Goal: Task Accomplishment & Management: Use online tool/utility

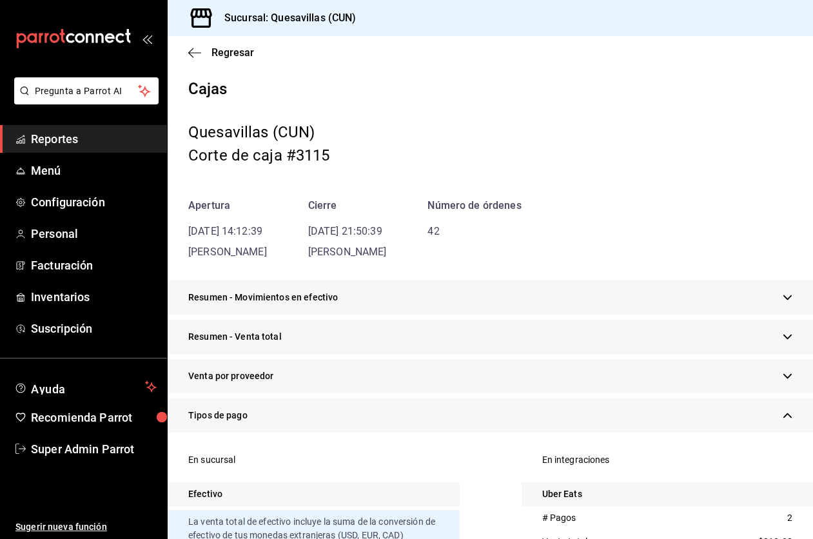
scroll to position [303, 0]
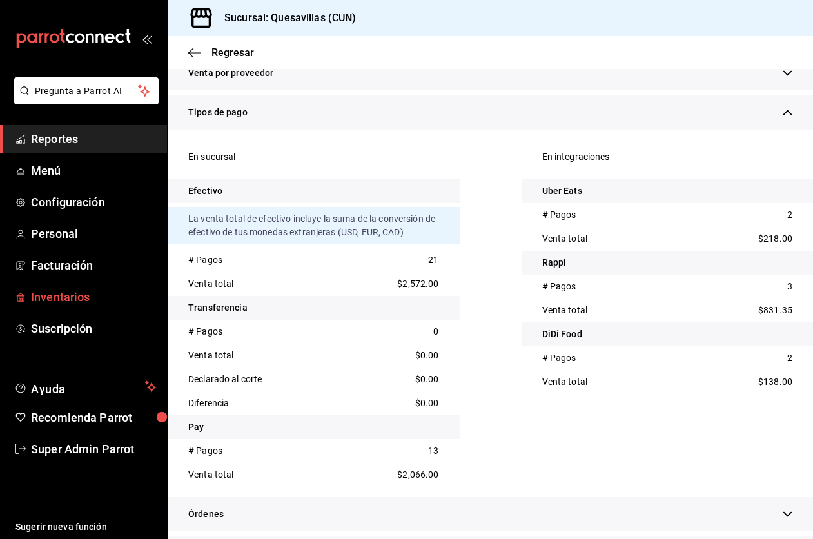
click at [94, 293] on span "Inventarios" at bounding box center [94, 296] width 126 height 17
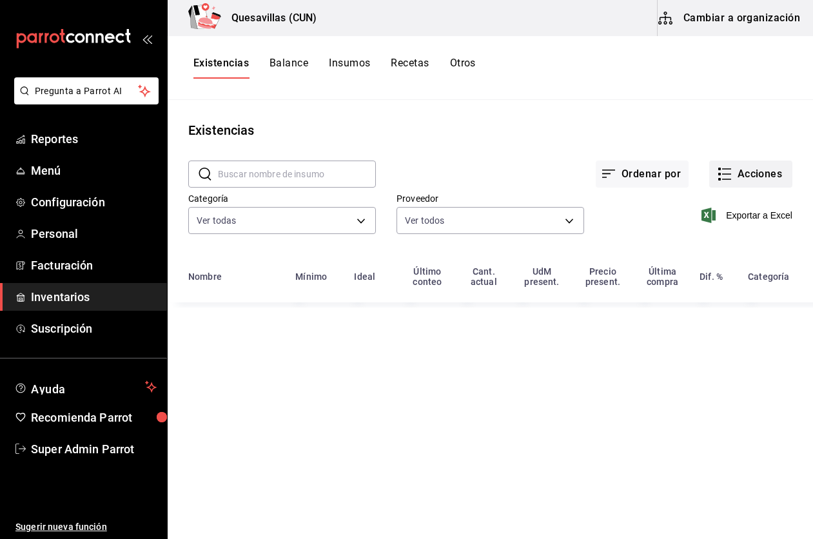
click at [774, 181] on button "Acciones" at bounding box center [751, 174] width 83 height 27
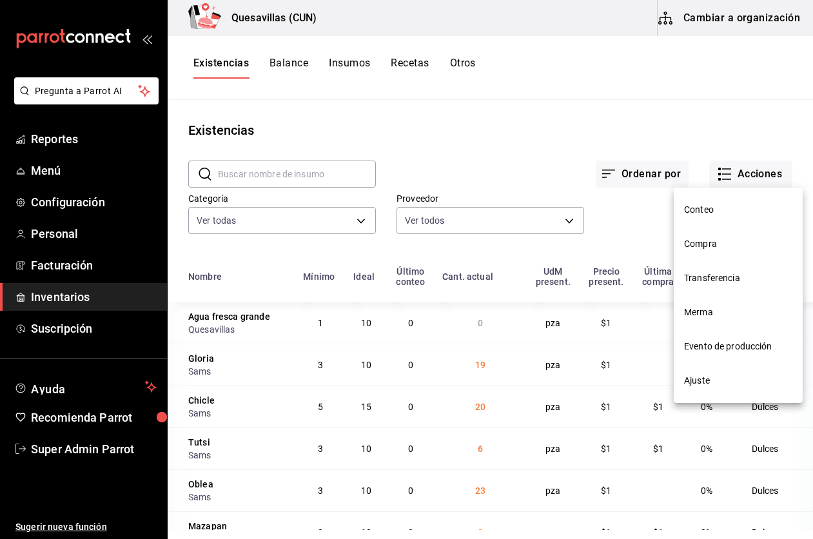
click at [755, 341] on span "Evento de producción" at bounding box center [738, 347] width 108 height 14
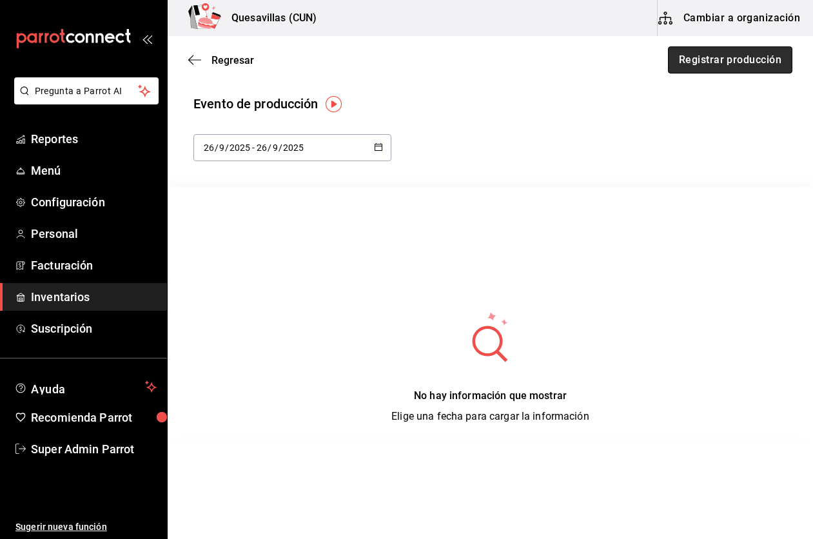
click at [720, 63] on button "Registrar producción" at bounding box center [730, 59] width 124 height 27
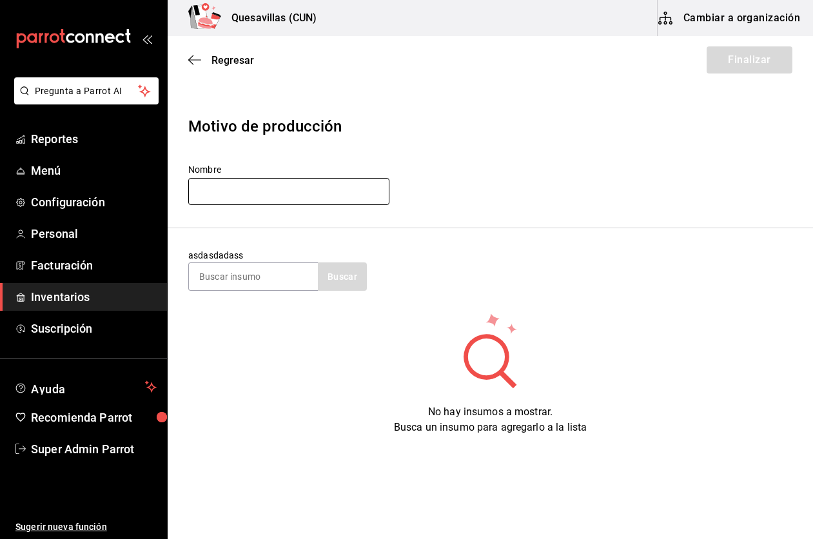
click at [252, 190] on input "text" at bounding box center [288, 191] width 201 height 27
type input "aguas 24/09"
click at [223, 282] on input at bounding box center [253, 276] width 129 height 27
type input "agua"
click at [330, 278] on button "Buscar" at bounding box center [342, 277] width 49 height 28
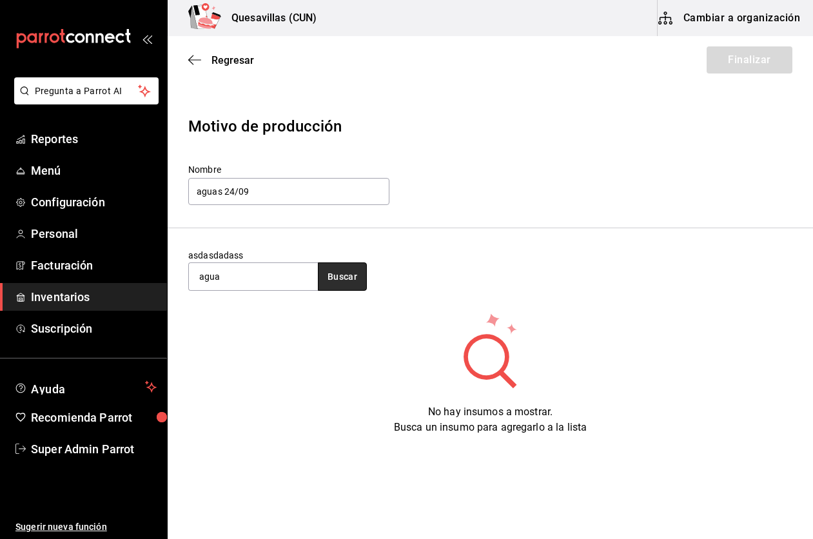
click at [330, 278] on button "Buscar" at bounding box center [342, 277] width 49 height 28
drag, startPoint x: 215, startPoint y: 264, endPoint x: 224, endPoint y: 258, distance: 10.7
click at [224, 258] on div "asdasdadass agua Buscar" at bounding box center [277, 270] width 179 height 42
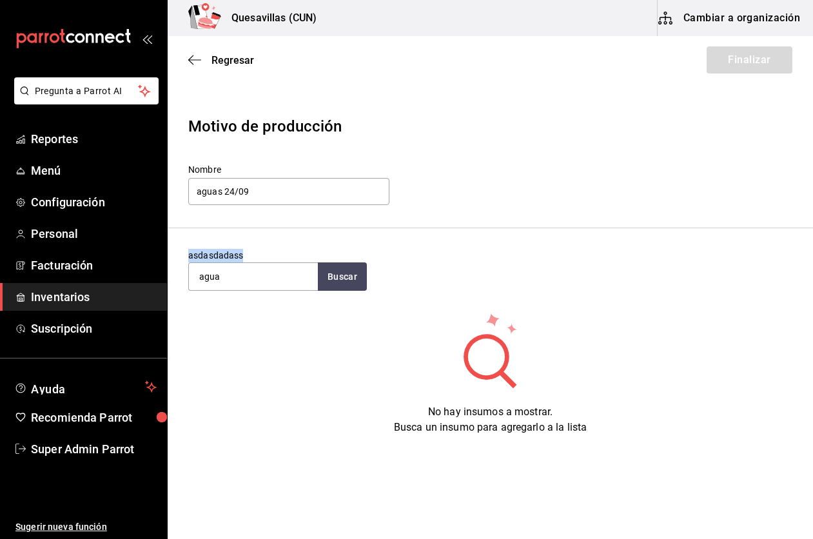
click at [224, 258] on div "asdasdadass agua Buscar" at bounding box center [277, 270] width 179 height 42
click at [284, 237] on section "asdasdadass agua Buscar" at bounding box center [491, 269] width 646 height 83
click at [222, 286] on input "agua" at bounding box center [253, 276] width 129 height 27
click at [419, 159] on header "Motivo de producción Nombre aguas 24/09" at bounding box center [491, 161] width 646 height 134
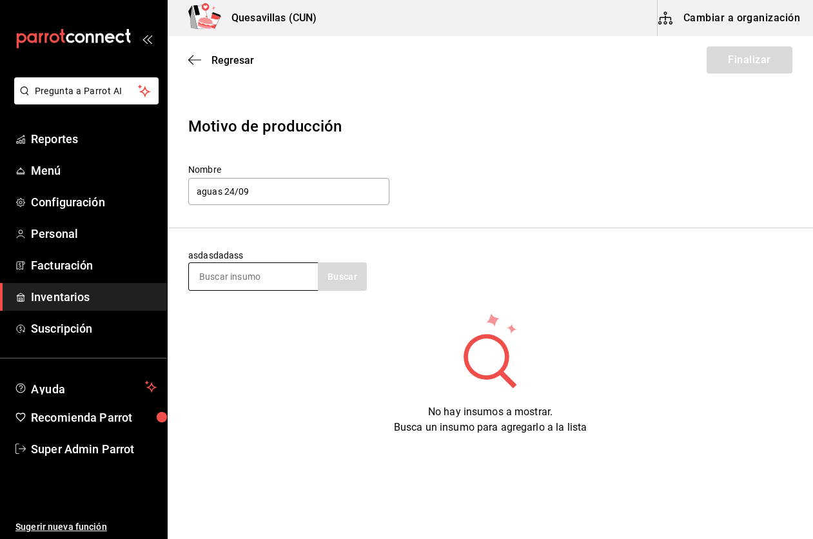
click at [269, 271] on input at bounding box center [253, 276] width 129 height 27
click at [212, 59] on span "Regresar" at bounding box center [233, 60] width 43 height 12
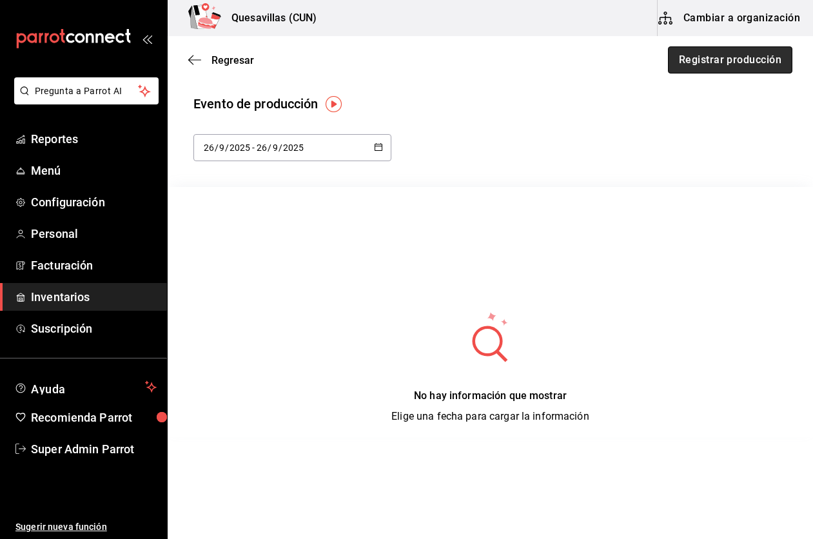
click at [695, 46] on button "Registrar producción" at bounding box center [730, 59] width 124 height 27
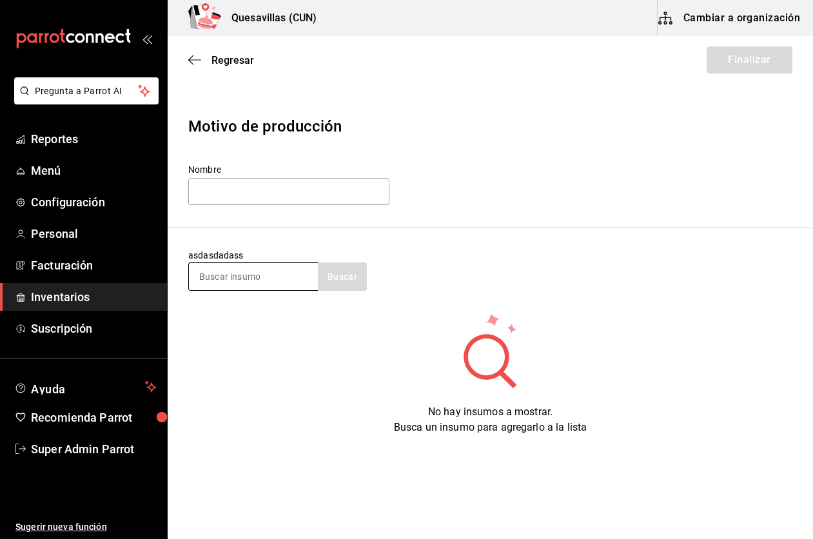
click at [272, 277] on input at bounding box center [253, 276] width 129 height 27
type input "jama"
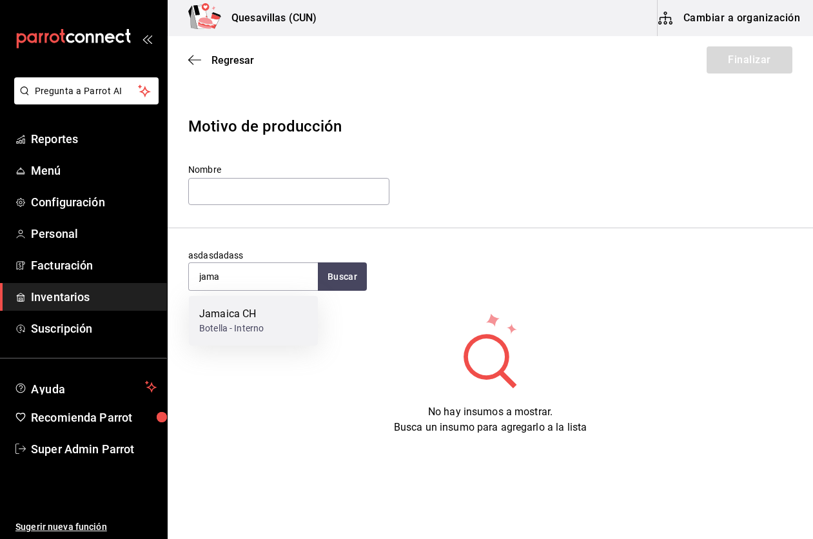
click at [242, 332] on div "Botella - Interno" at bounding box center [231, 329] width 65 height 14
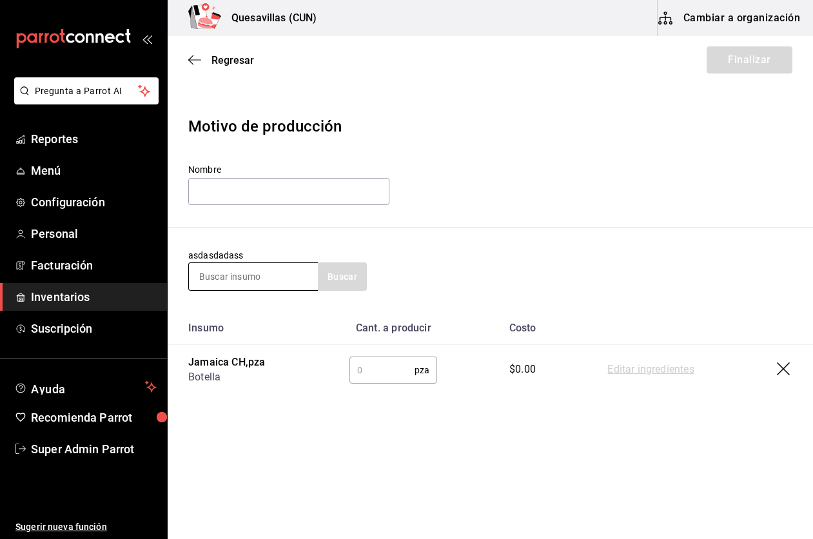
click at [259, 277] on input at bounding box center [253, 276] width 129 height 27
type input "horc"
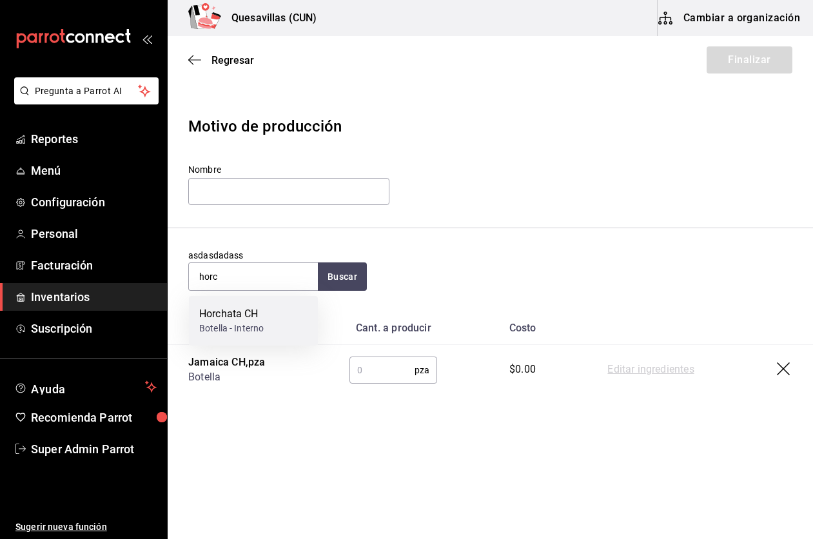
click at [244, 310] on div "Horchata CH" at bounding box center [231, 313] width 65 height 15
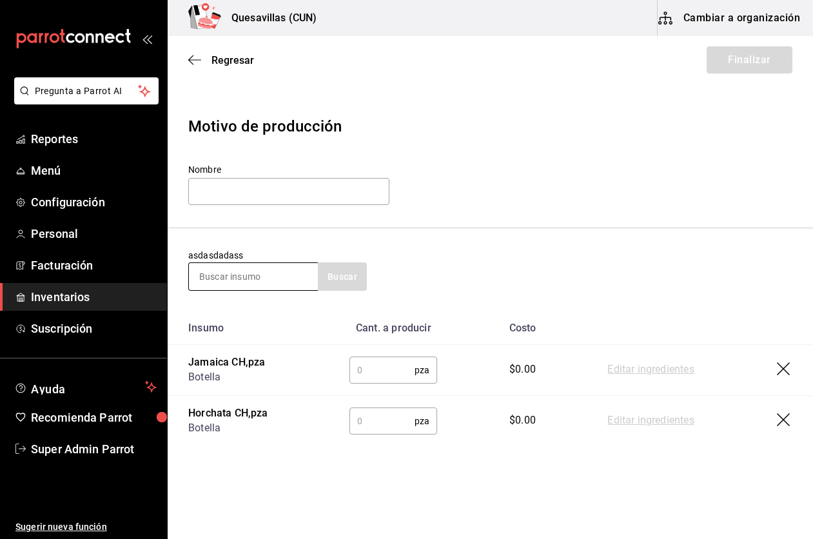
click at [237, 278] on input at bounding box center [253, 276] width 129 height 27
type input "tama"
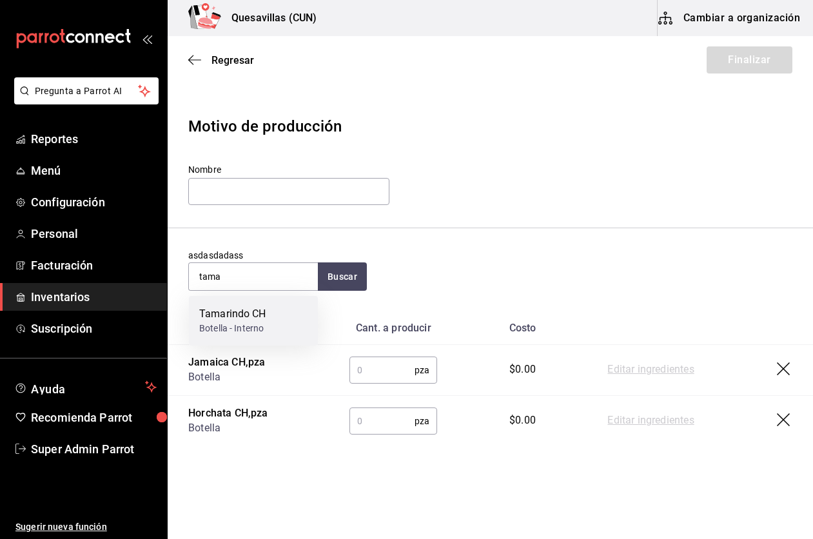
click at [233, 323] on div "Botella - Interno" at bounding box center [232, 329] width 67 height 14
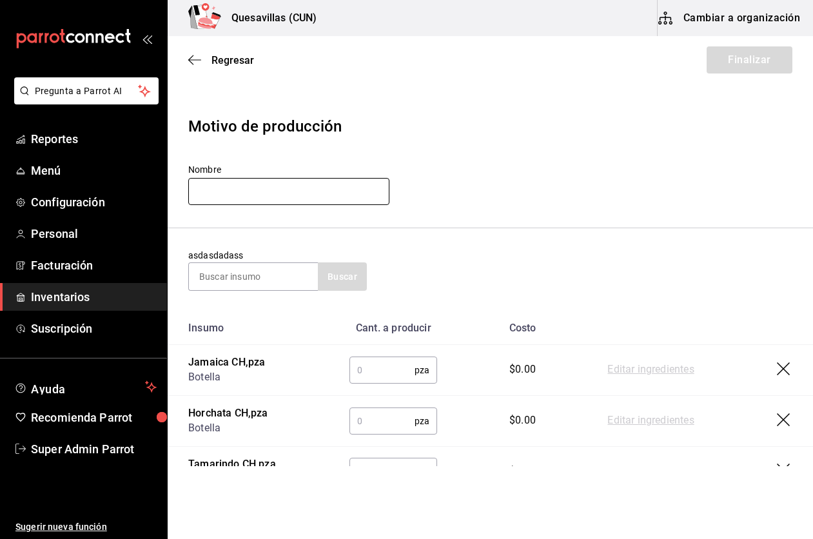
click at [234, 186] on input "text" at bounding box center [288, 191] width 201 height 27
type input "aguas 24/09"
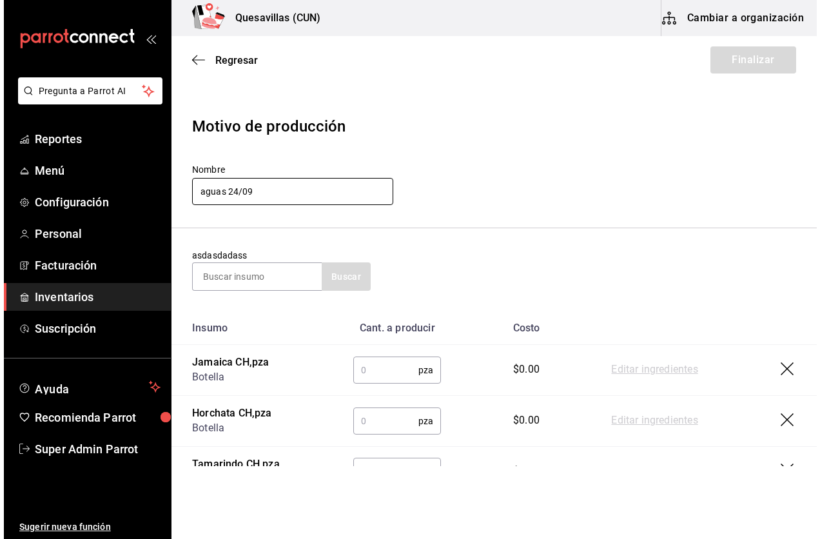
scroll to position [61, 0]
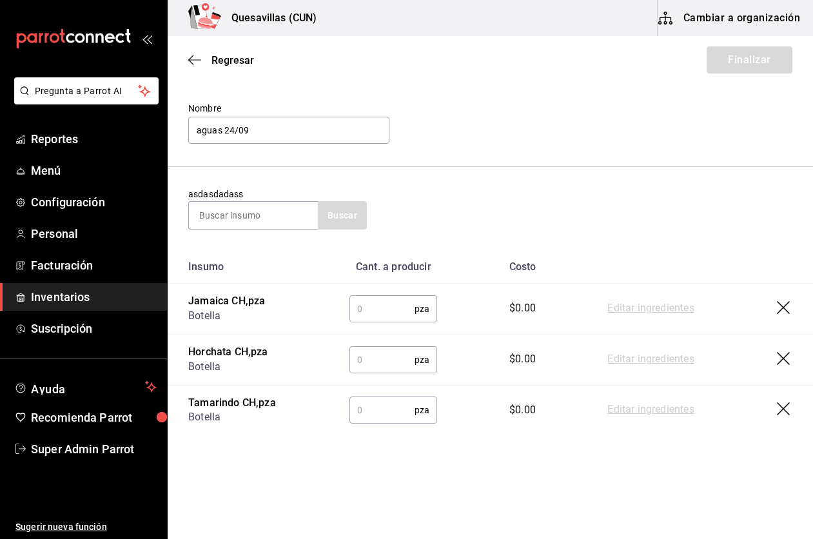
click at [390, 300] on input "text" at bounding box center [382, 309] width 65 height 26
type input "12"
click at [368, 353] on input "text" at bounding box center [382, 360] width 65 height 26
type input "12"
click at [388, 396] on td "pza ​" at bounding box center [393, 410] width 129 height 50
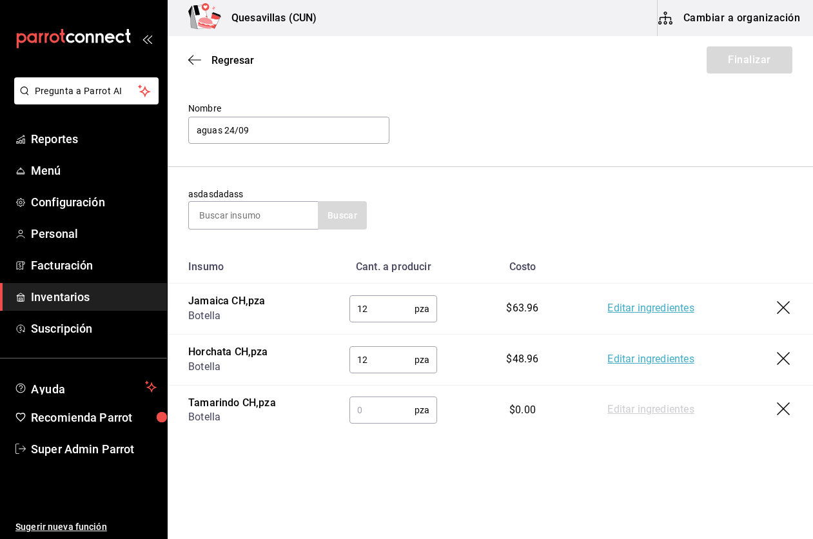
click at [382, 409] on input "text" at bounding box center [382, 410] width 65 height 26
type input "12"
click at [751, 60] on button "Finalizar" at bounding box center [750, 59] width 86 height 27
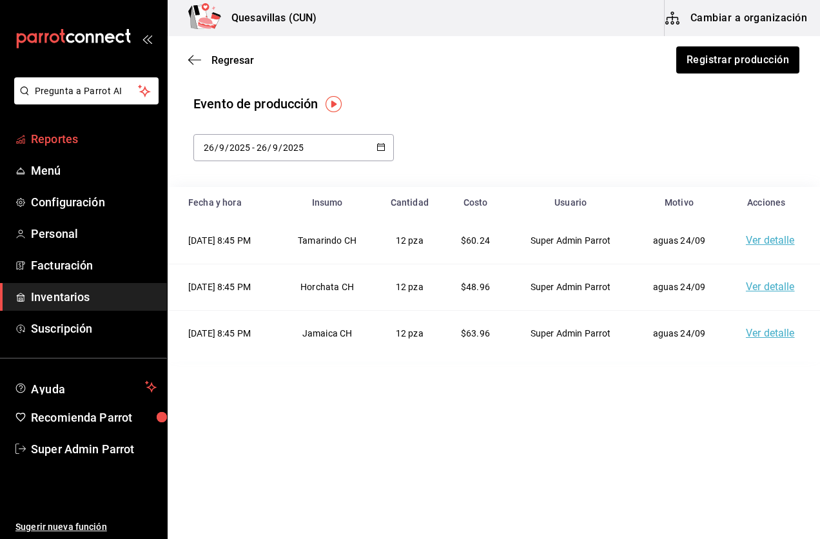
click at [94, 135] on span "Reportes" at bounding box center [94, 138] width 126 height 17
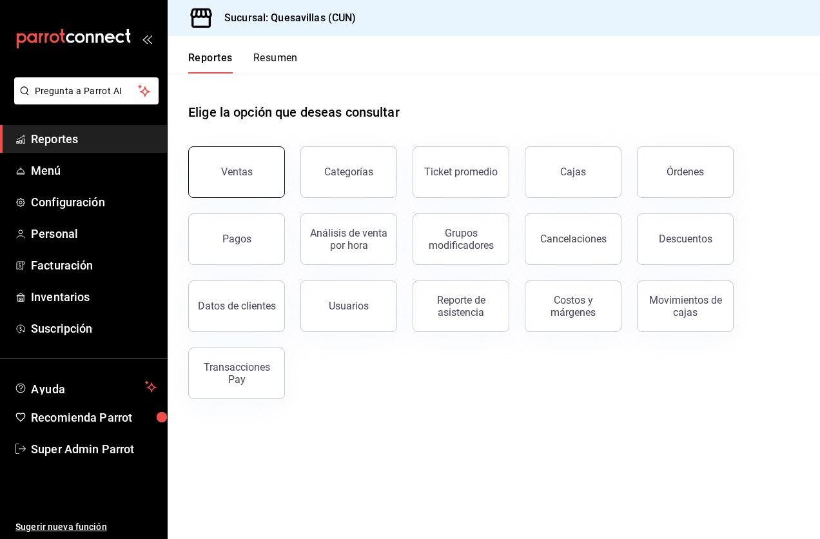
click at [248, 175] on div "Ventas" at bounding box center [237, 172] width 32 height 12
